Goal: Information Seeking & Learning: Learn about a topic

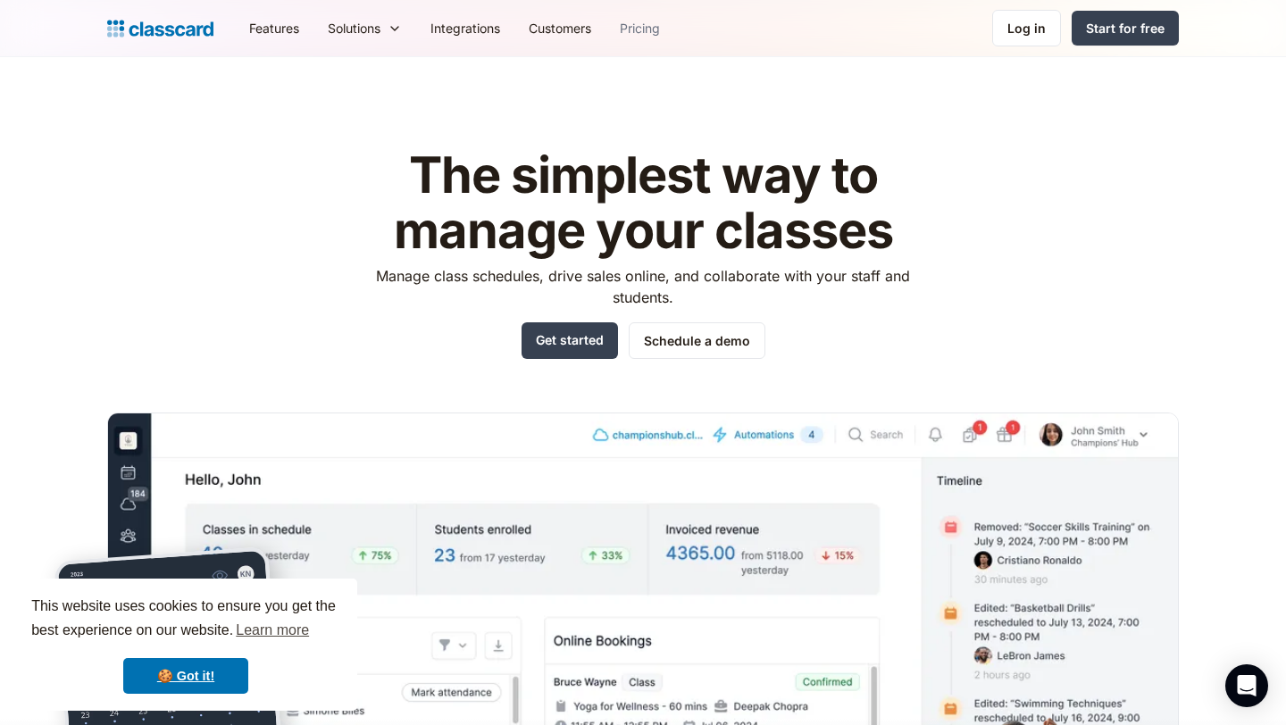
click at [649, 32] on link "Pricing" at bounding box center [640, 28] width 69 height 40
